Goal: Check status

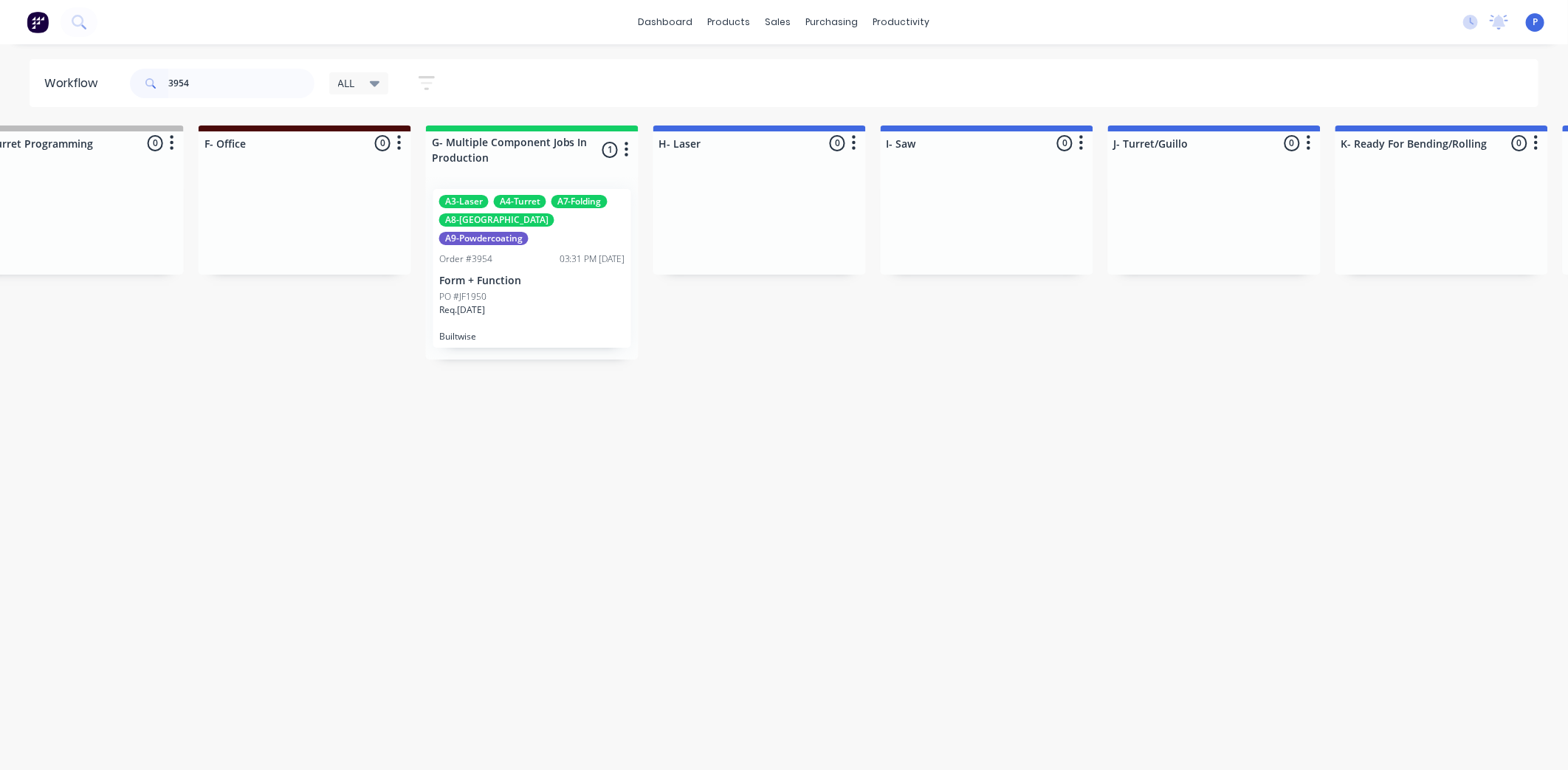
scroll to position [0, 1419]
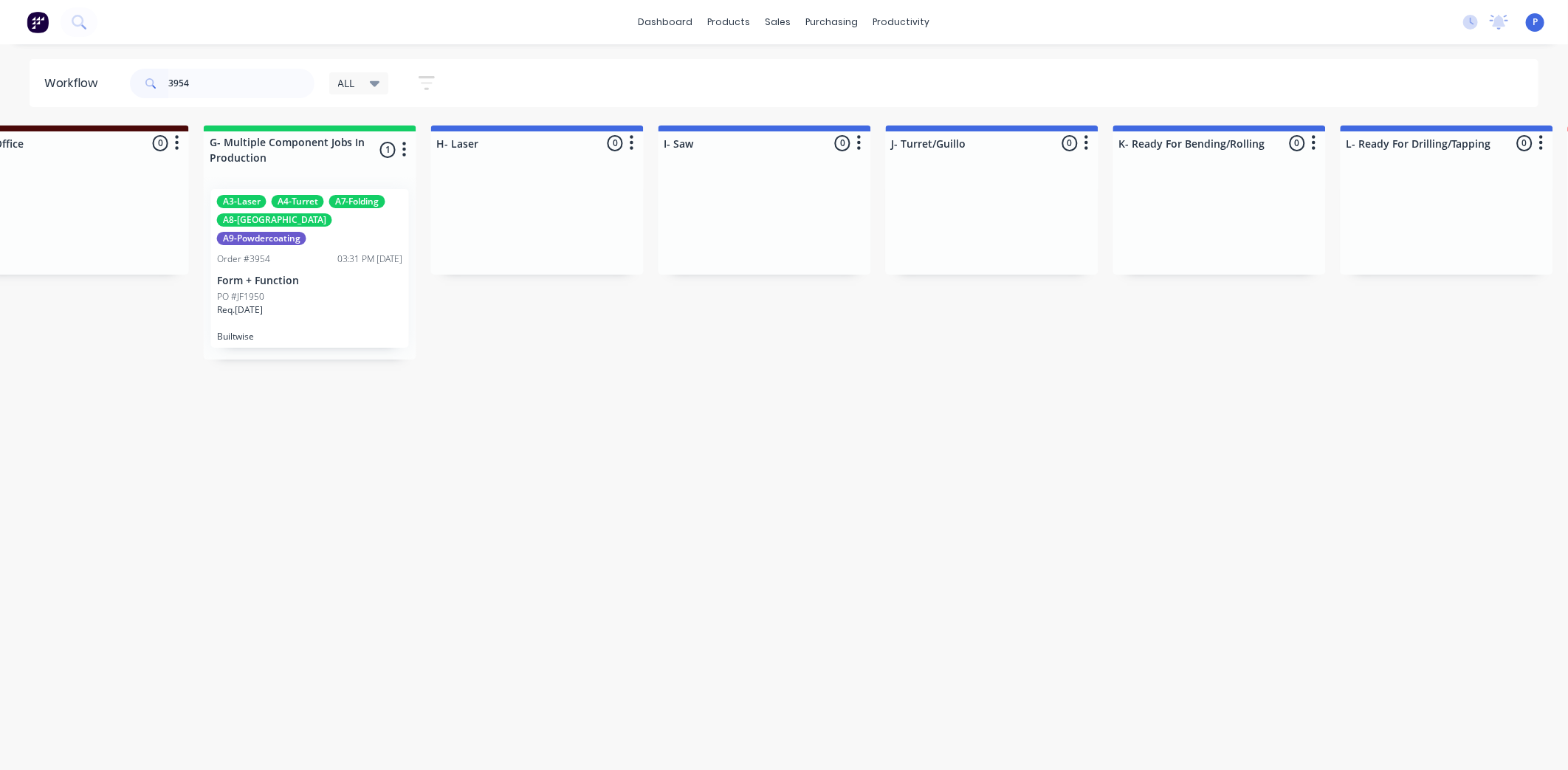
type input "3954"
click at [307, 303] on div "Req. [DATE]" at bounding box center [309, 315] width 186 height 25
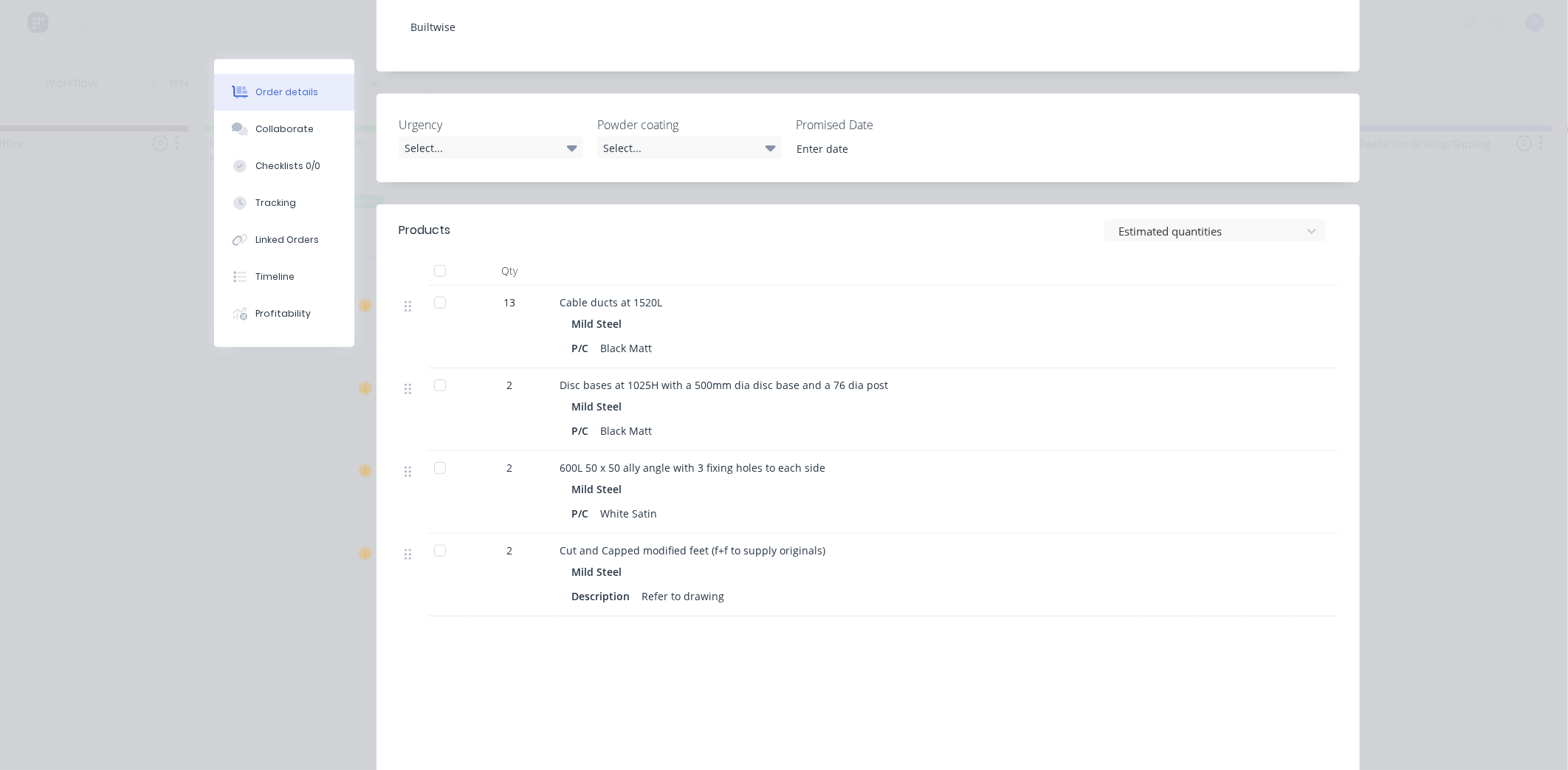
scroll to position [438, 0]
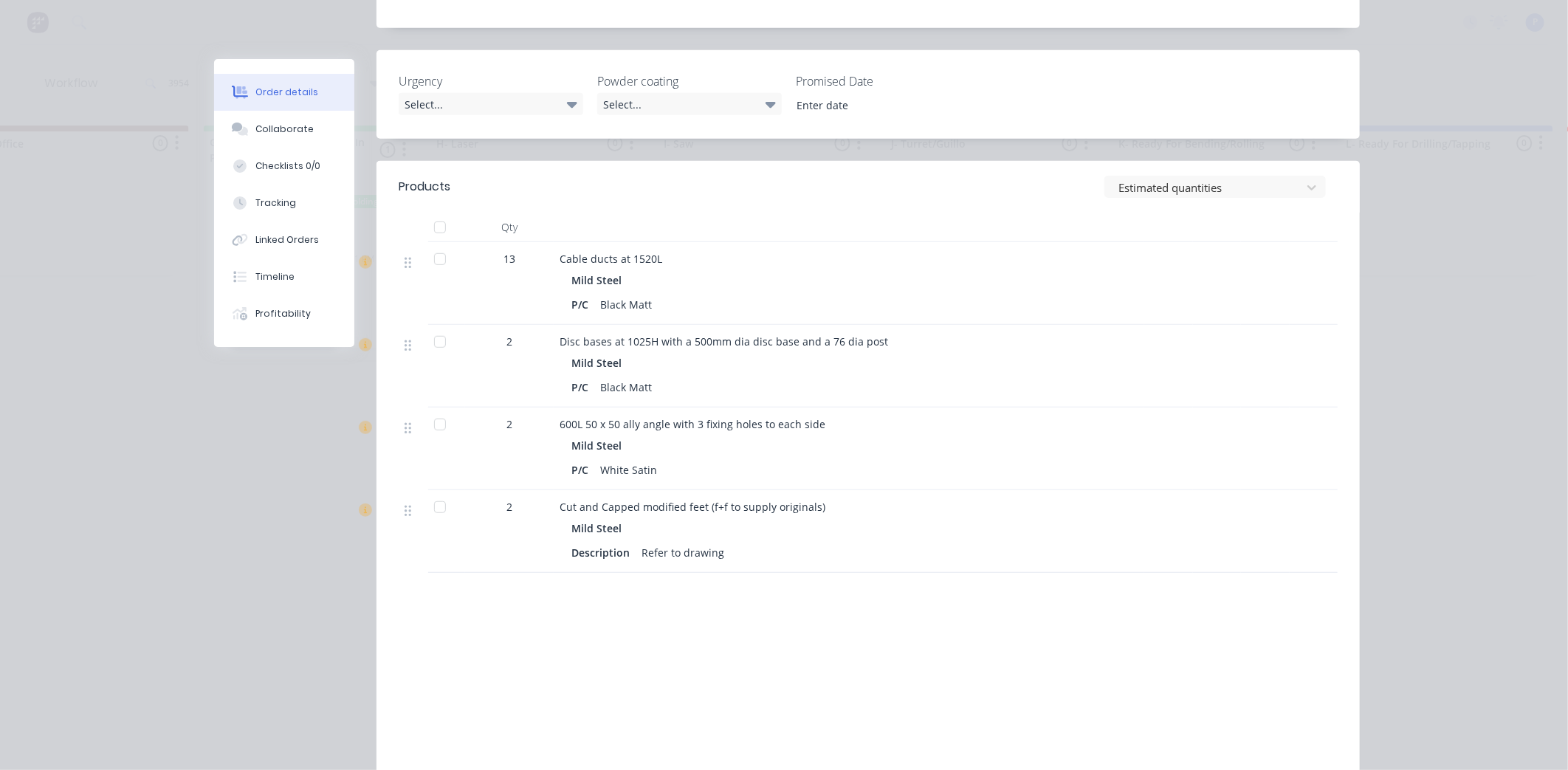
click at [429, 327] on div at bounding box center [440, 341] width 30 height 30
click at [308, 195] on button "Tracking" at bounding box center [283, 202] width 140 height 37
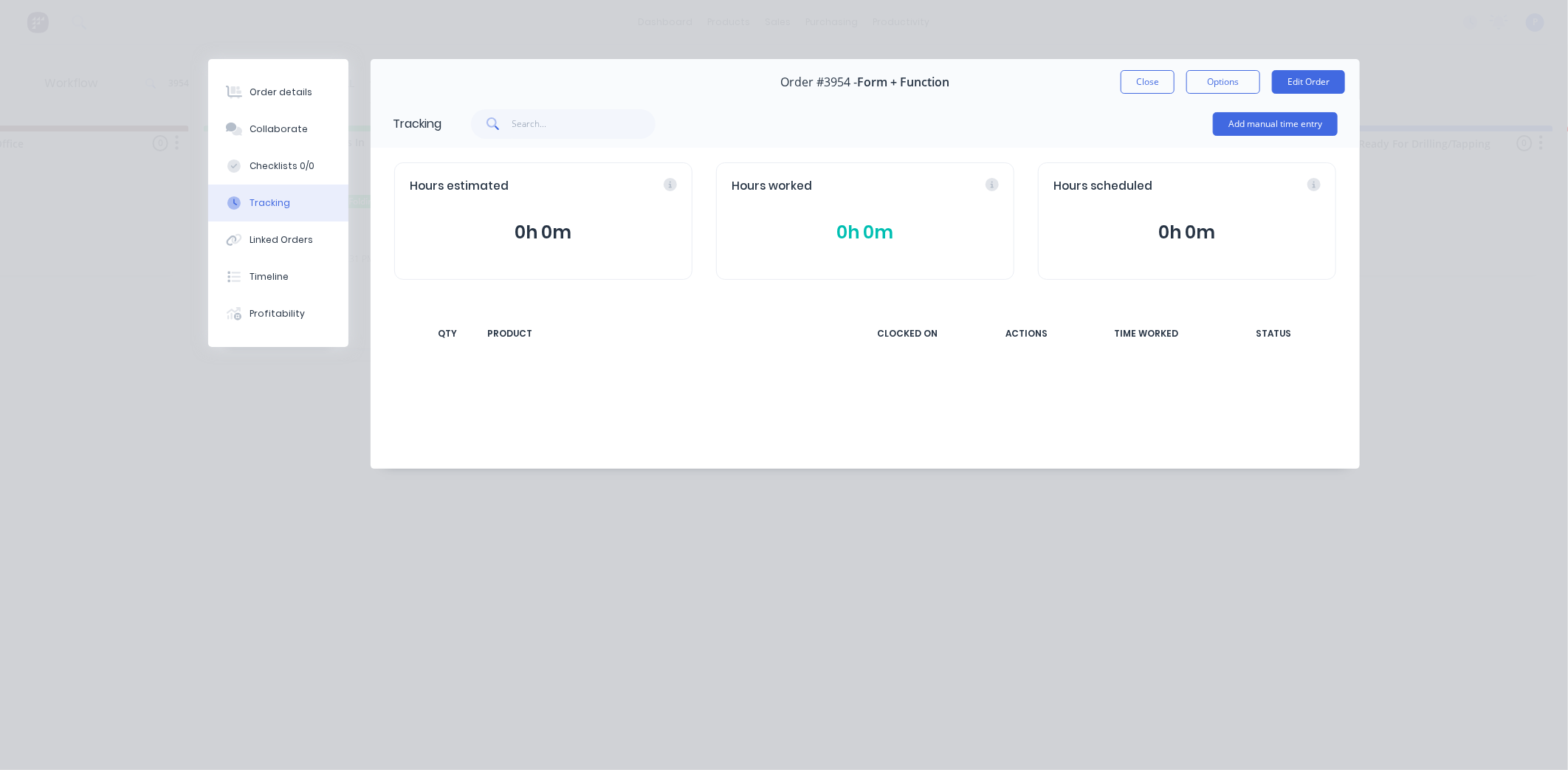
scroll to position [0, 0]
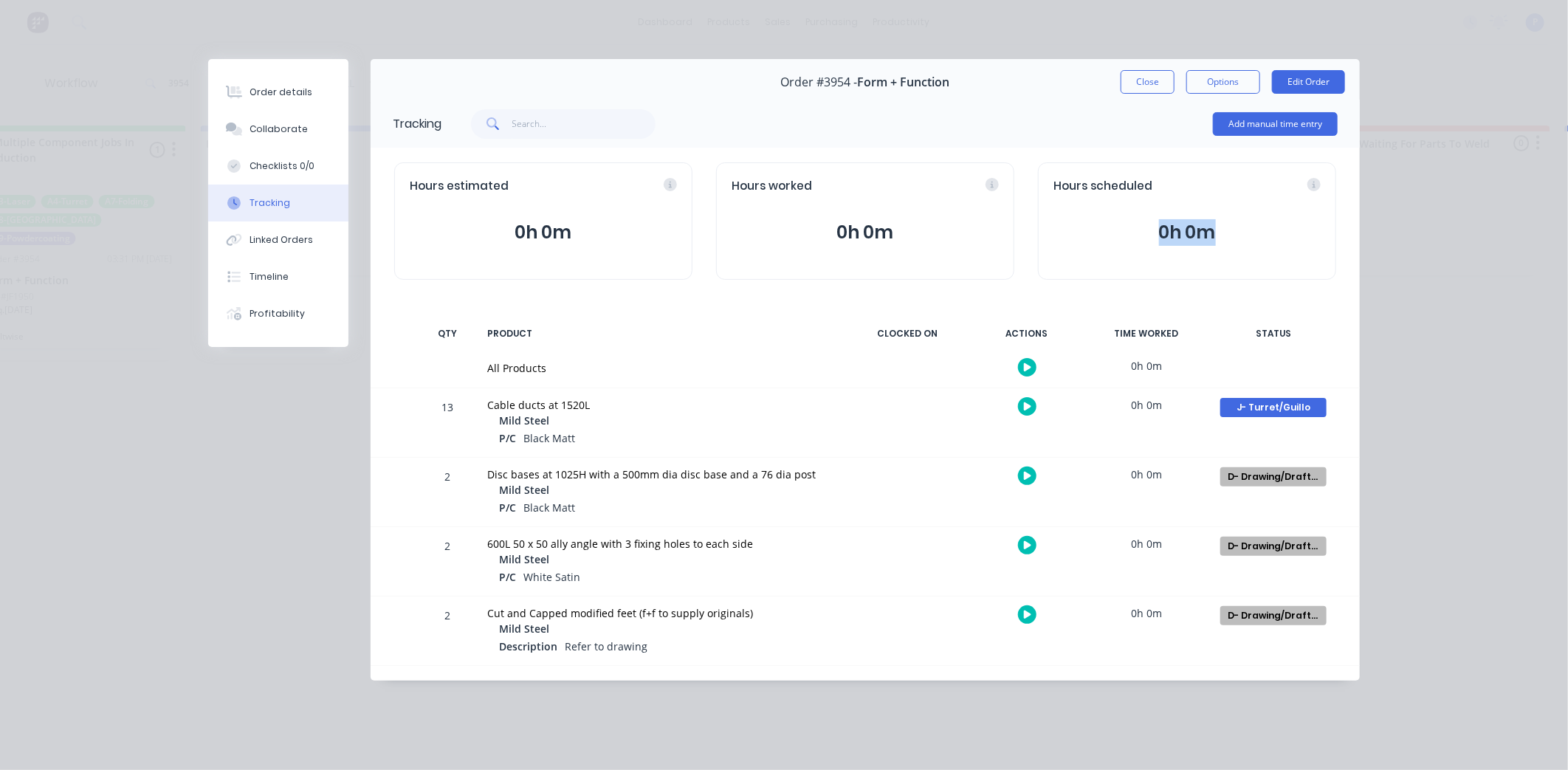
drag, startPoint x: 1567, startPoint y: 178, endPoint x: 1558, endPoint y: 260, distance: 82.5
click at [1558, 260] on div "Order details Collaborate Checklists 0/0 Tracking Linked Orders Timeline Profit…" at bounding box center [784, 385] width 1568 height 770
click at [1289, 460] on div "D- Drawing/Drafting Create status None edit A- On Hold B- Waiting For Approval …" at bounding box center [1273, 492] width 126 height 69
click at [1286, 478] on div "D- Drawing/Drafting" at bounding box center [1273, 476] width 106 height 19
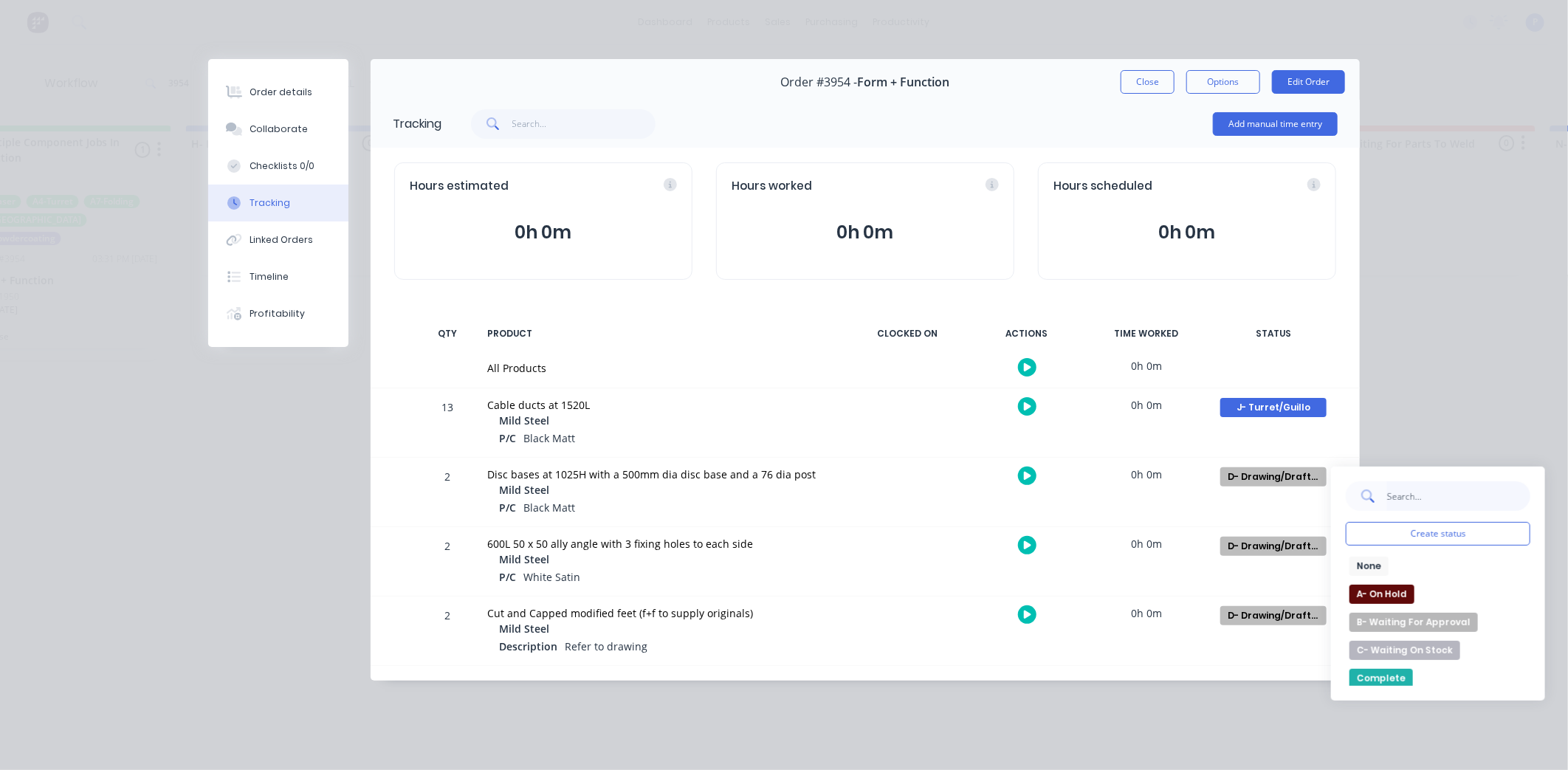
click at [1422, 489] on input "text" at bounding box center [1458, 496] width 144 height 30
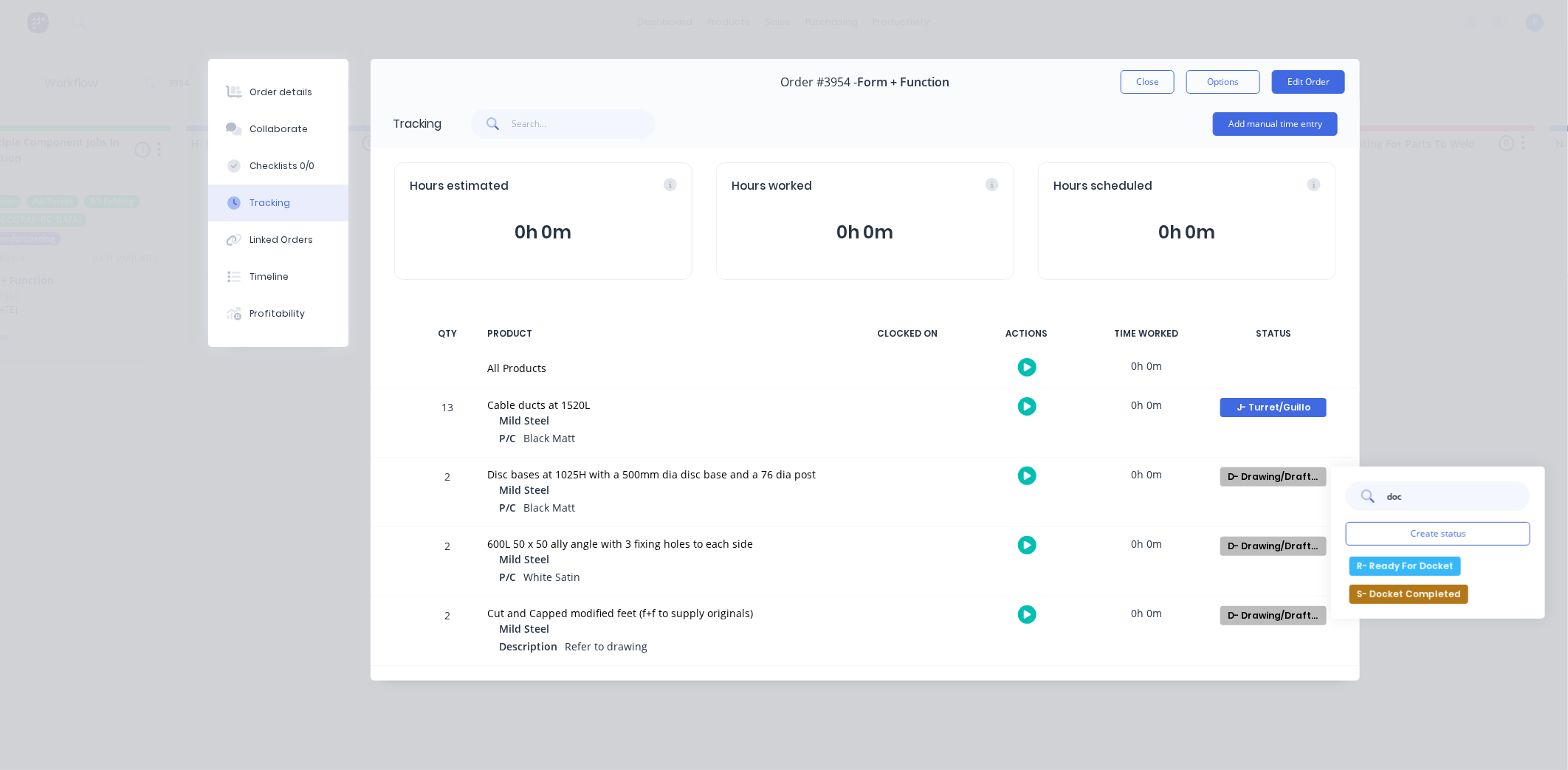
type input "doc"
click at [1402, 564] on button "R- Ready For Docket" at bounding box center [1404, 565] width 111 height 19
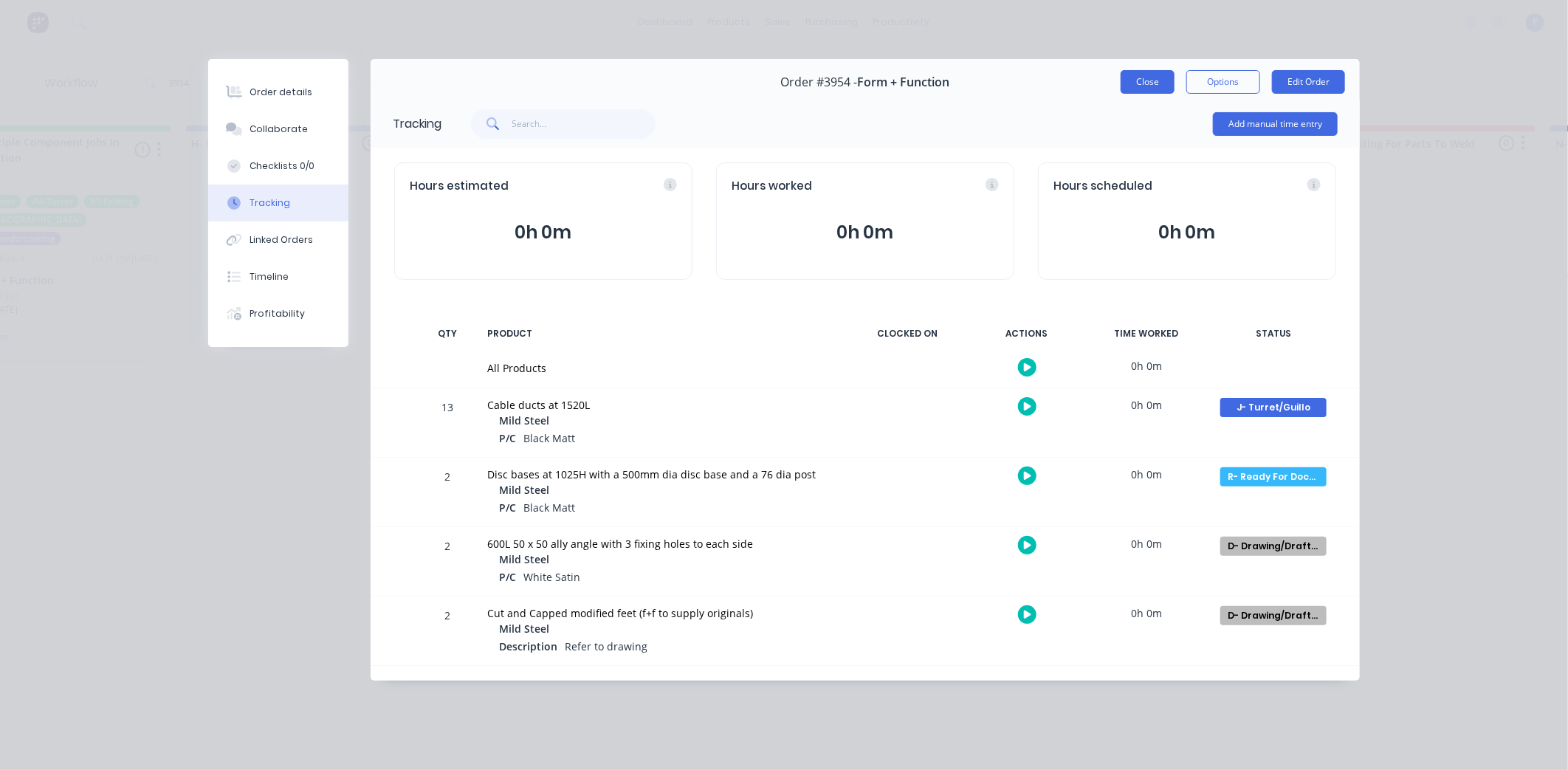
click at [1151, 89] on button "Close" at bounding box center [1147, 82] width 54 height 23
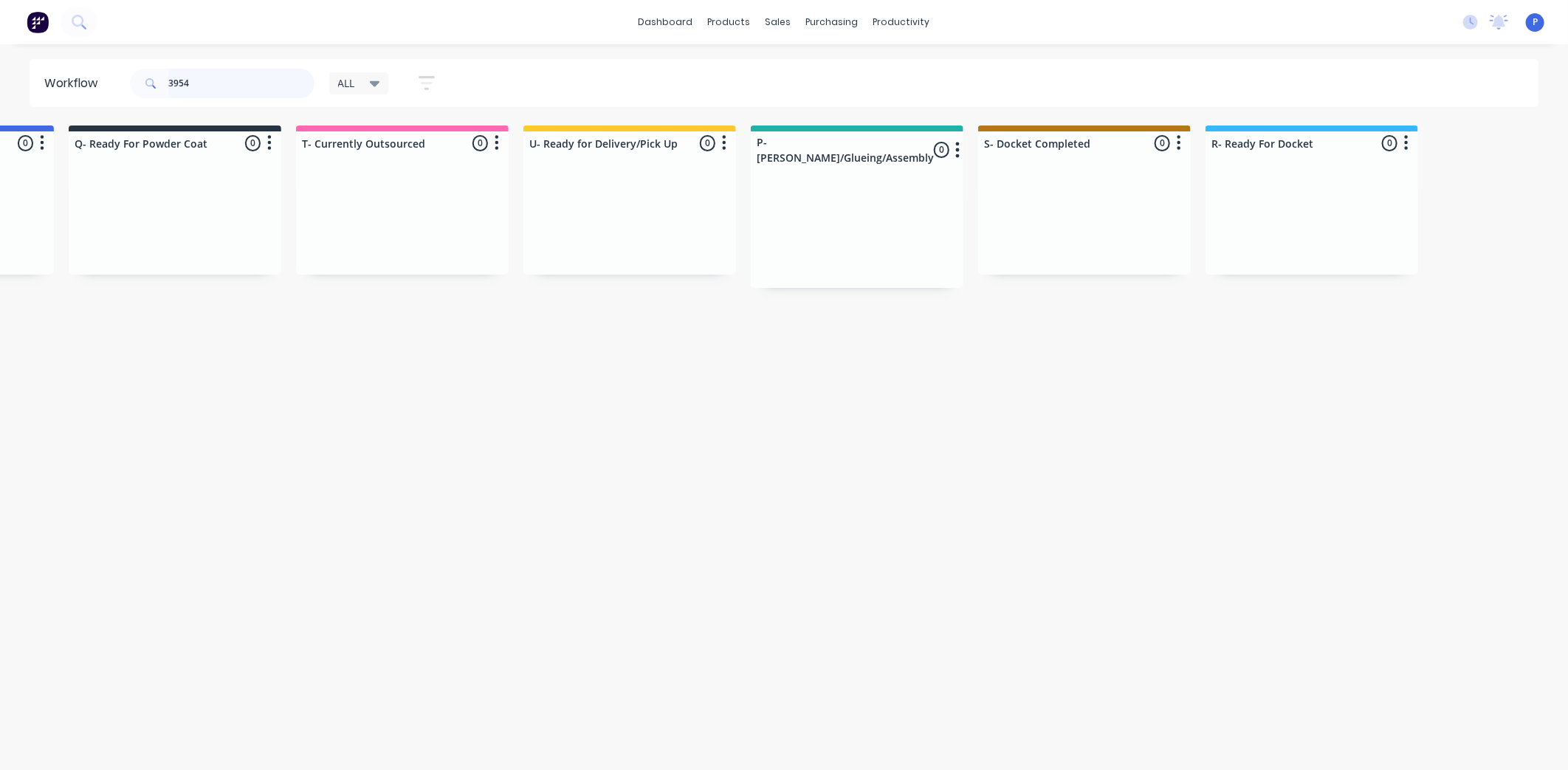
scroll to position [0, 3595]
drag, startPoint x: 254, startPoint y: 96, endPoint x: 0, endPoint y: 101, distance: 254.0
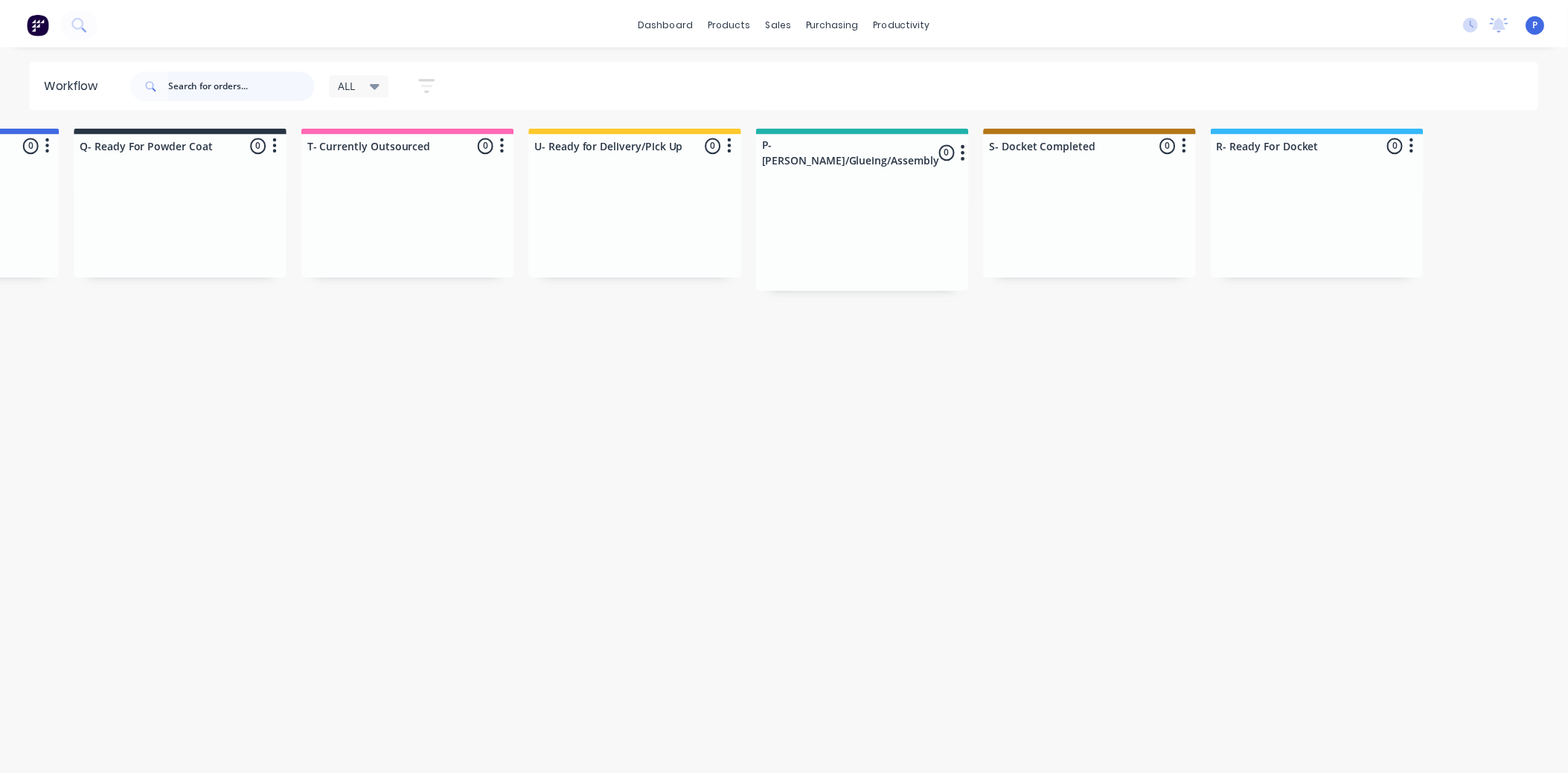
scroll to position [0, 0]
